Goal: Find specific page/section: Find specific page/section

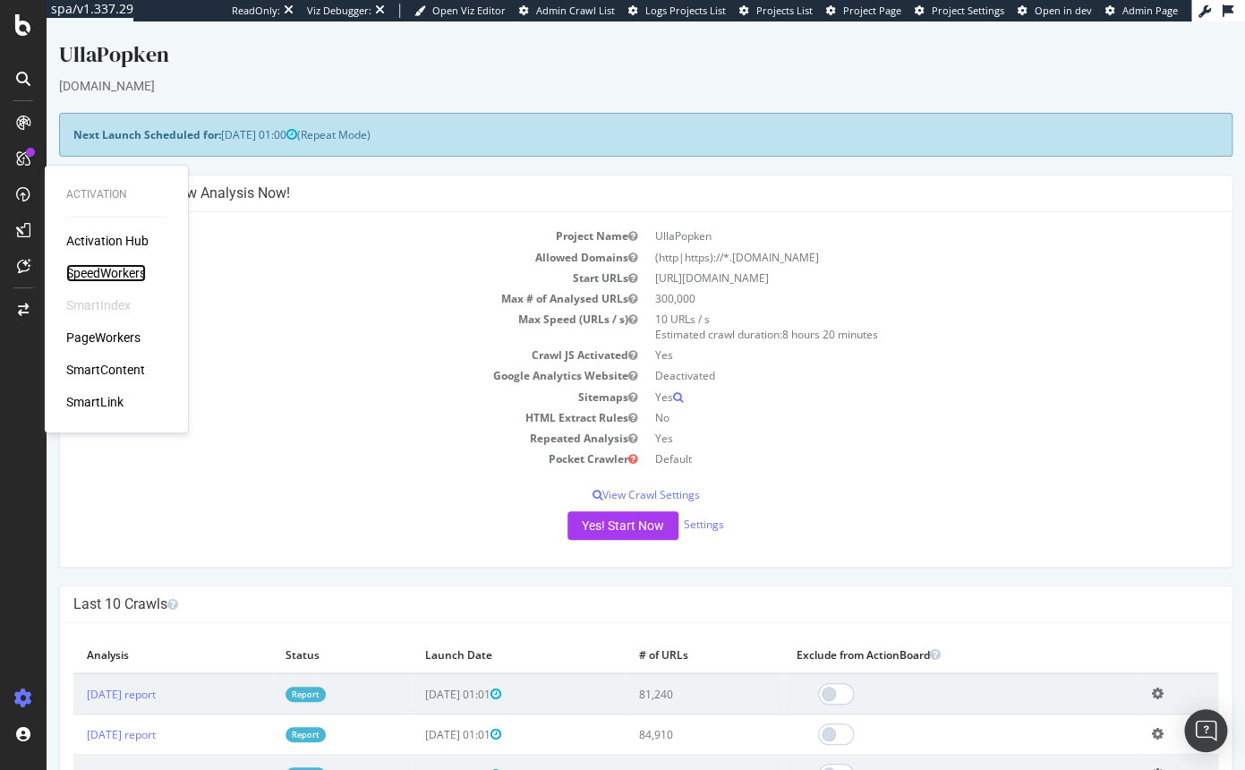
click at [120, 269] on div "SpeedWorkers" at bounding box center [106, 273] width 80 height 18
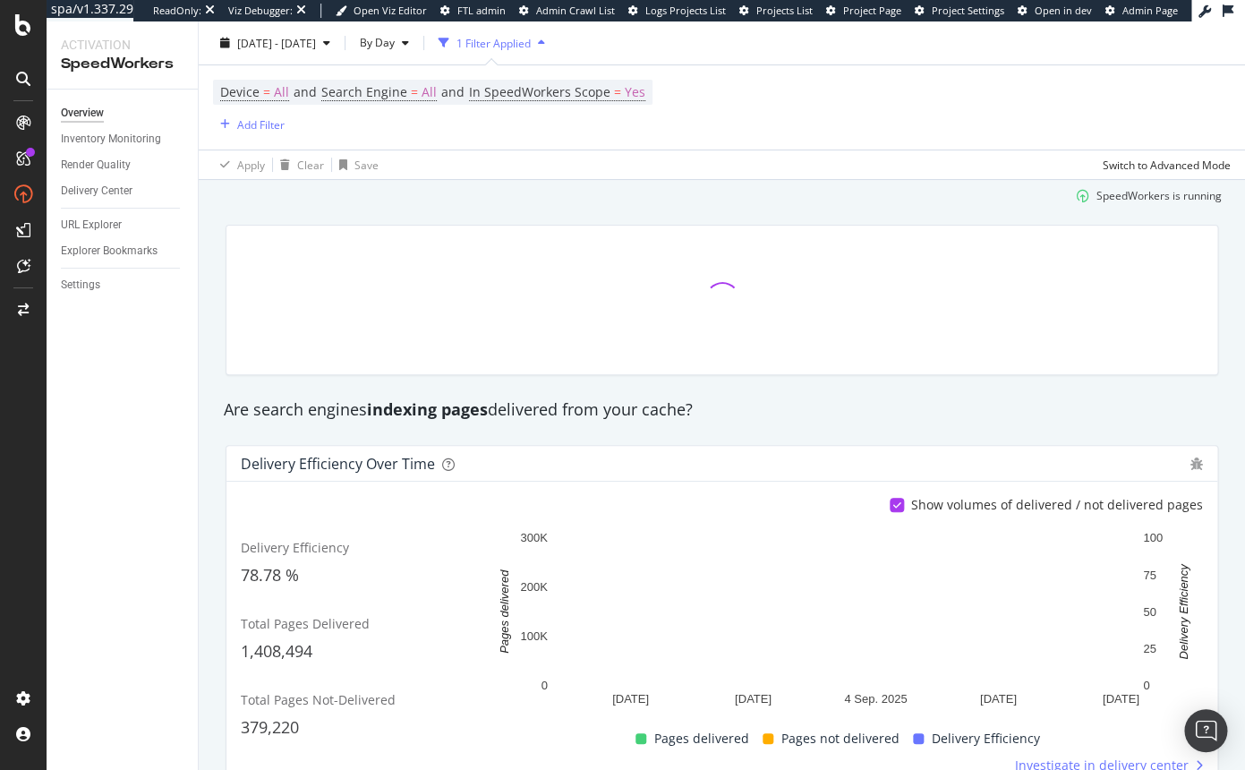
scroll to position [61, 0]
